Goal: Check status: Check status

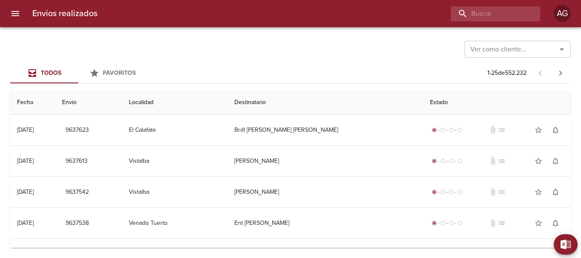
click at [465, 16] on input "buscar" at bounding box center [488, 13] width 75 height 15
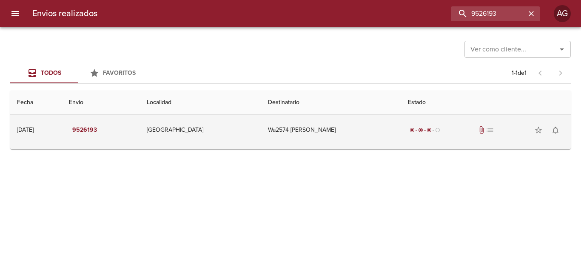
click at [457, 131] on div "radio_button_checked radio_button_checked radio_button_checked radio_button_unc…" at bounding box center [486, 130] width 156 height 17
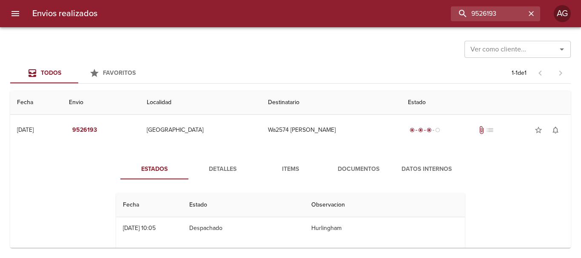
click at [364, 171] on span "Documentos" at bounding box center [359, 169] width 58 height 11
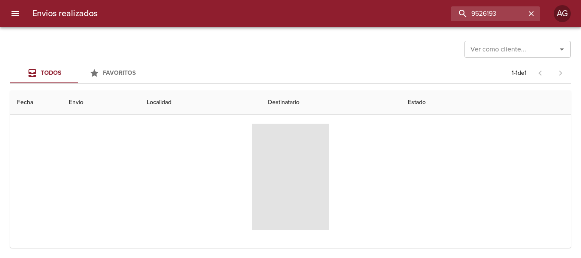
scroll to position [82, 0]
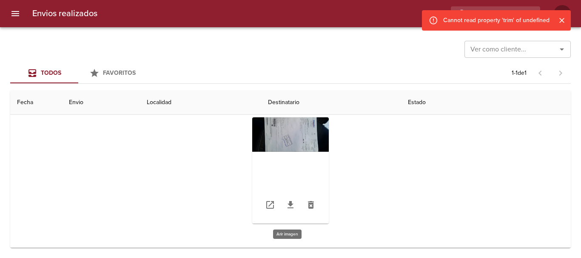
click at [293, 133] on div "Tabla de envíos del cliente" at bounding box center [290, 170] width 77 height 106
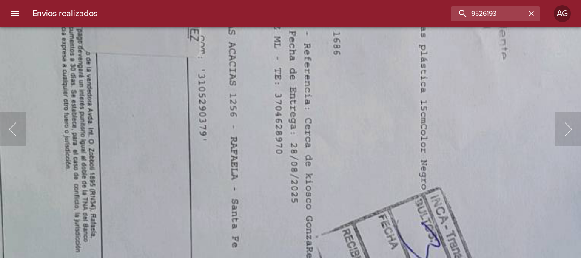
click at [203, 233] on img "Lightbox" at bounding box center [477, 188] width 1550 height 698
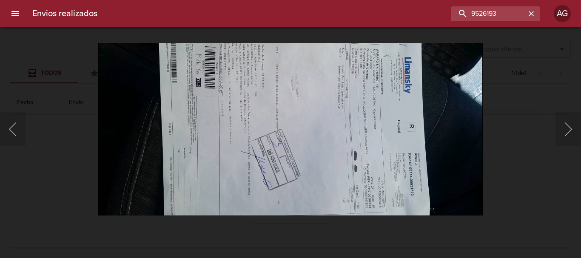
click at [526, 171] on div "Lightbox" at bounding box center [290, 129] width 581 height 258
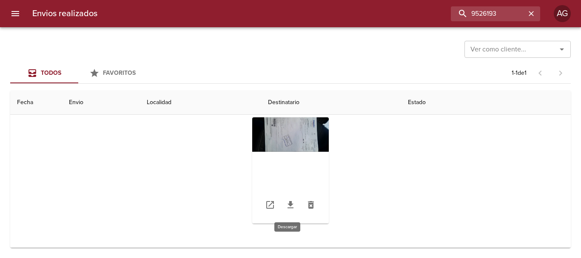
click at [287, 204] on icon "Tabla de envíos del cliente" at bounding box center [290, 204] width 6 height 7
click at [417, 174] on div "Tabla de envíos del cliente" at bounding box center [290, 171] width 349 height 120
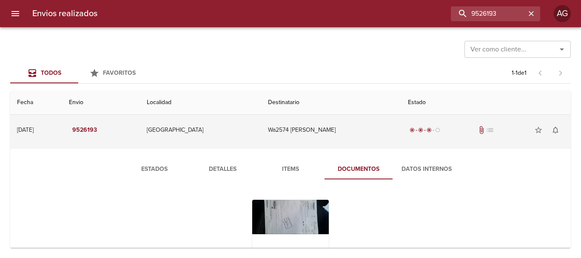
click at [324, 134] on td "Wa2574 [PERSON_NAME]" at bounding box center [330, 130] width 139 height 31
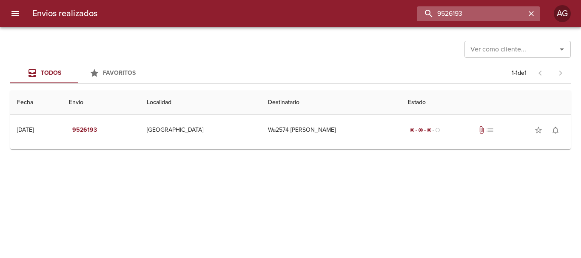
click at [515, 17] on input "9526193" at bounding box center [471, 13] width 109 height 15
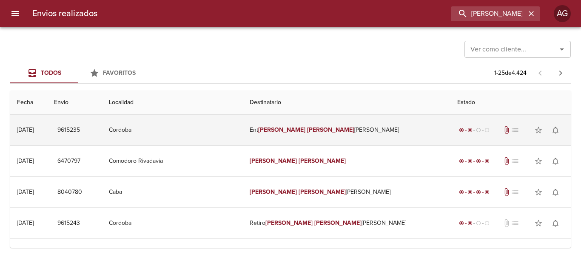
click at [308, 125] on td "Ent [PERSON_NAME] [PERSON_NAME]" at bounding box center [346, 130] width 207 height 31
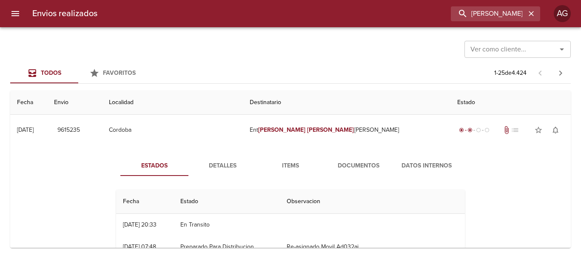
click at [337, 167] on span "Documentos" at bounding box center [359, 166] width 58 height 11
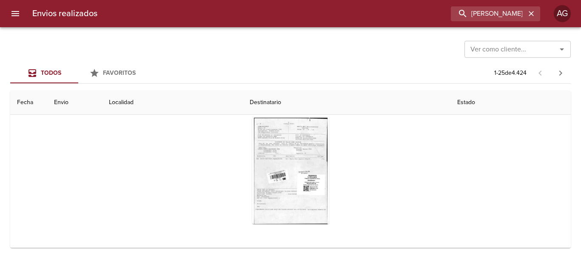
scroll to position [85, 0]
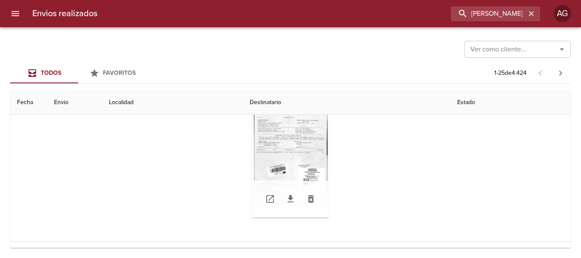
click at [304, 157] on div "Tabla de envíos del cliente" at bounding box center [290, 164] width 77 height 106
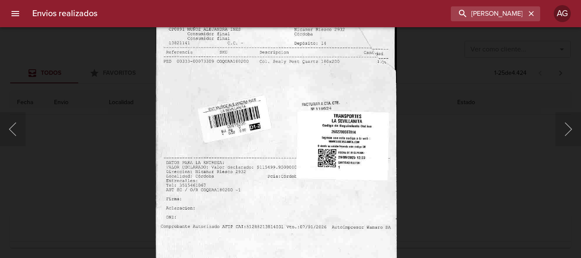
click at [438, 159] on div "Lightbox" at bounding box center [290, 129] width 581 height 258
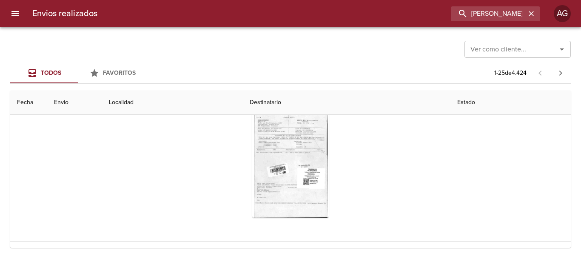
scroll to position [0, 0]
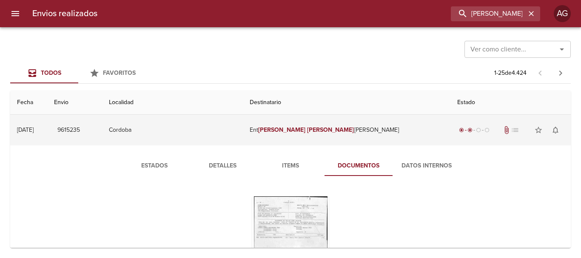
click at [324, 135] on td "Ent [PERSON_NAME] [PERSON_NAME]" at bounding box center [346, 130] width 207 height 31
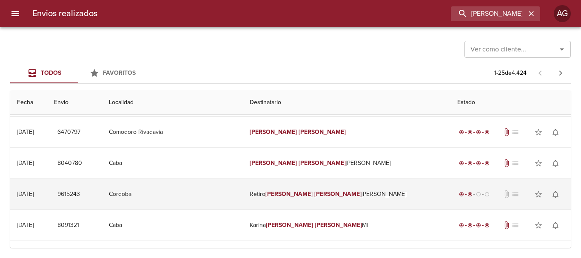
scroll to position [43, 0]
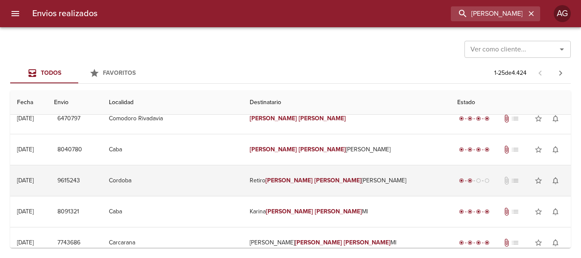
click at [322, 185] on td "[PERSON_NAME] [PERSON_NAME]" at bounding box center [346, 180] width 207 height 31
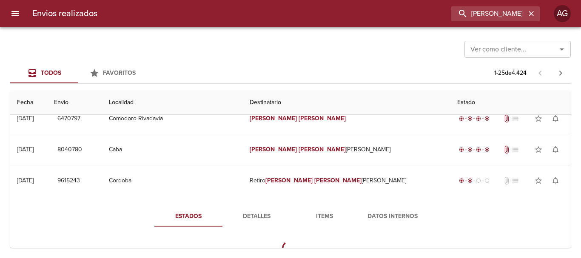
scroll to position [85, 0]
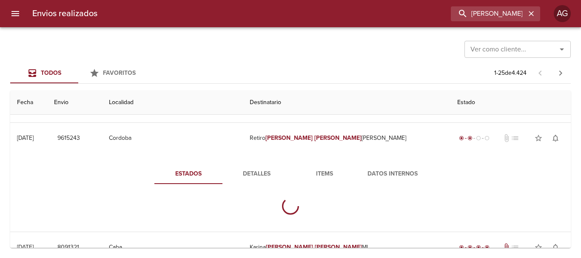
click at [320, 176] on span "Items" at bounding box center [325, 174] width 58 height 11
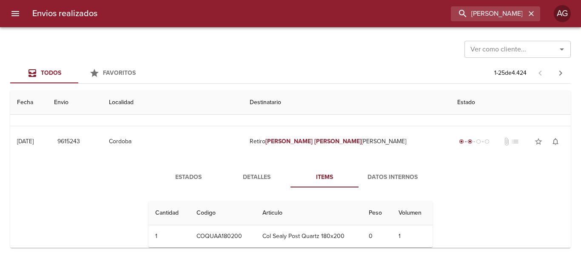
scroll to position [43, 0]
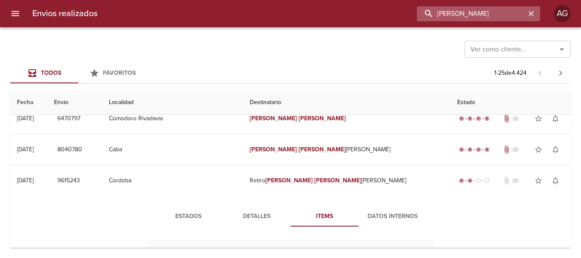
click at [488, 15] on input "[PERSON_NAME]" at bounding box center [471, 13] width 109 height 15
click at [488, 15] on input "9615243" at bounding box center [471, 13] width 109 height 15
click at [488, 14] on input "9615243" at bounding box center [471, 13] width 109 height 15
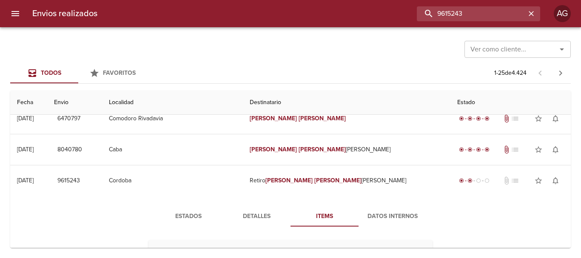
type input "9615243"
click at [244, 215] on span "Detalles" at bounding box center [256, 216] width 58 height 11
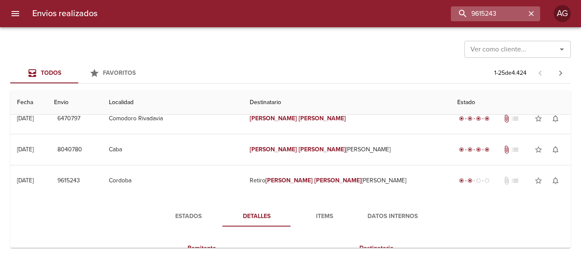
click at [533, 12] on icon "button" at bounding box center [531, 13] width 5 height 5
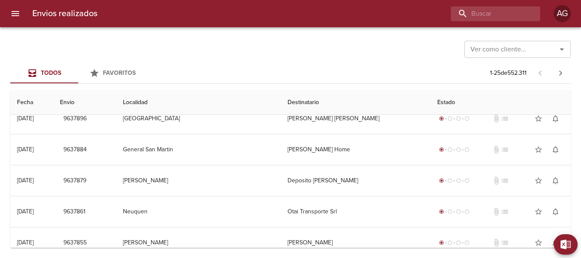
scroll to position [0, 0]
